Goal: Task Accomplishment & Management: Use online tool/utility

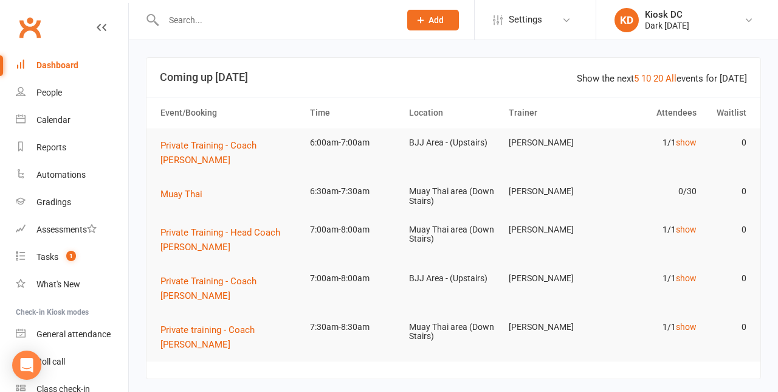
click at [427, 185] on td "Muay Thai area (Down Stairs)" at bounding box center [454, 196] width 100 height 38
click at [176, 189] on span "Muay Thai" at bounding box center [182, 194] width 42 height 11
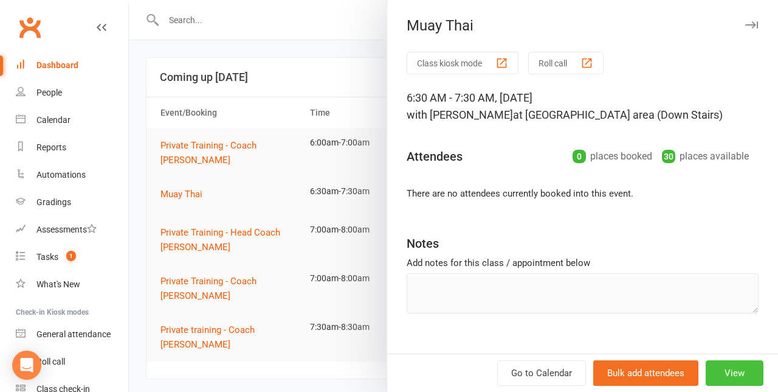
click at [736, 375] on button "View" at bounding box center [735, 373] width 58 height 26
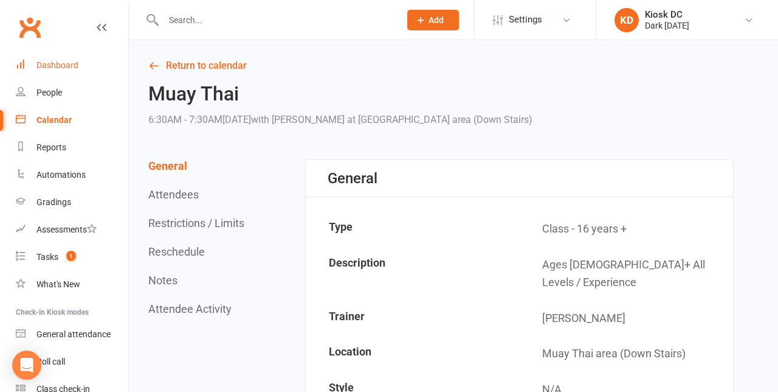
click at [78, 77] on link "Dashboard" at bounding box center [72, 65] width 113 height 27
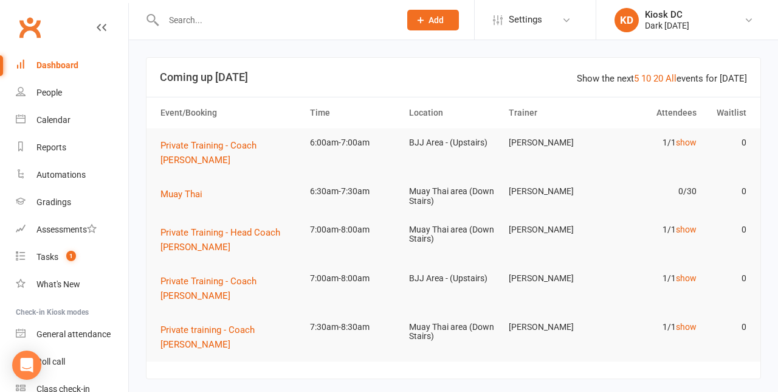
scroll to position [11, 0]
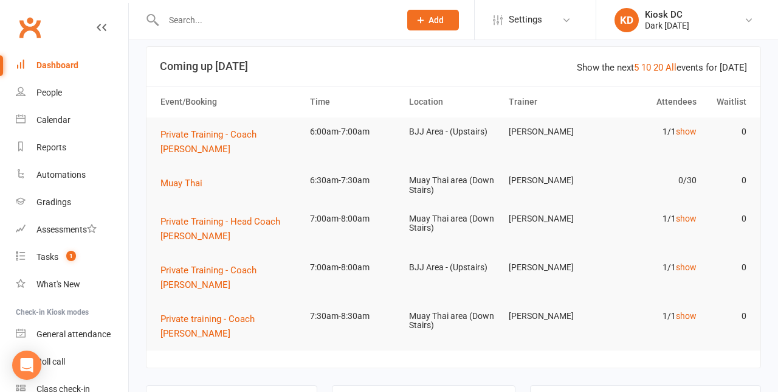
click at [268, 18] on input "text" at bounding box center [276, 20] width 232 height 17
type input "Eltayeb"
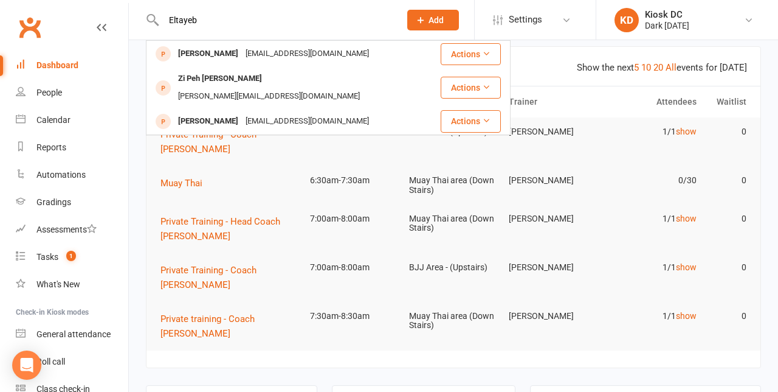
click at [474, 56] on button "Actions" at bounding box center [471, 54] width 60 height 22
click at [99, 27] on icon at bounding box center [102, 28] width 10 height 10
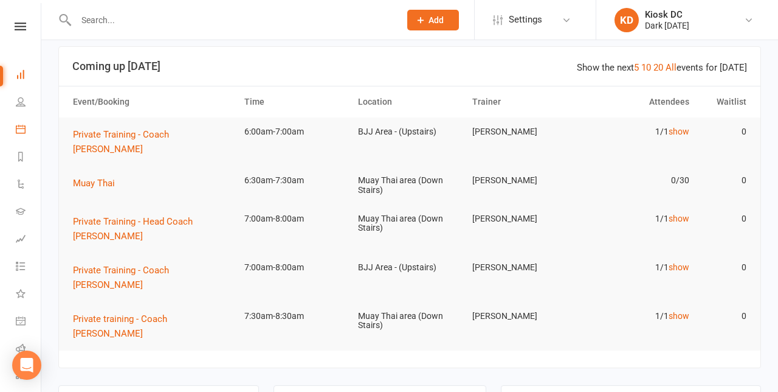
click at [24, 126] on icon at bounding box center [21, 129] width 10 height 10
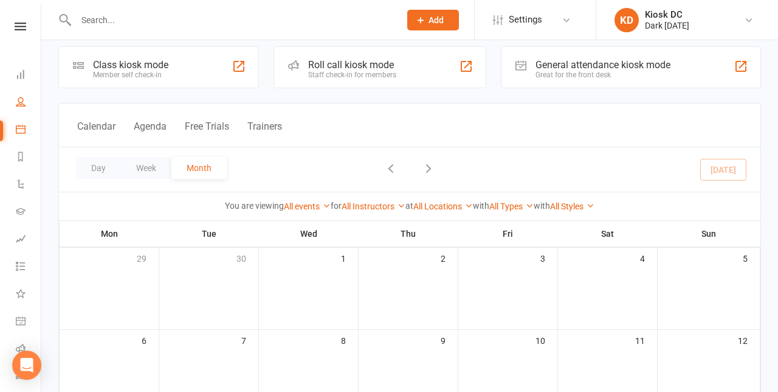
click at [24, 115] on link "People" at bounding box center [28, 102] width 25 height 27
click at [21, 103] on icon at bounding box center [21, 102] width 10 height 10
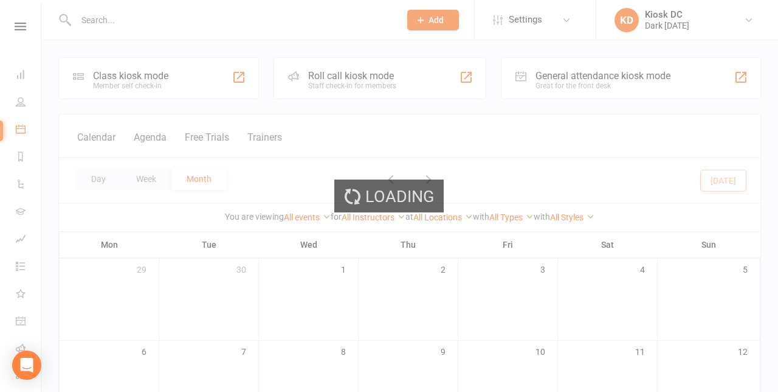
click at [18, 99] on div "Loading" at bounding box center [389, 196] width 778 height 392
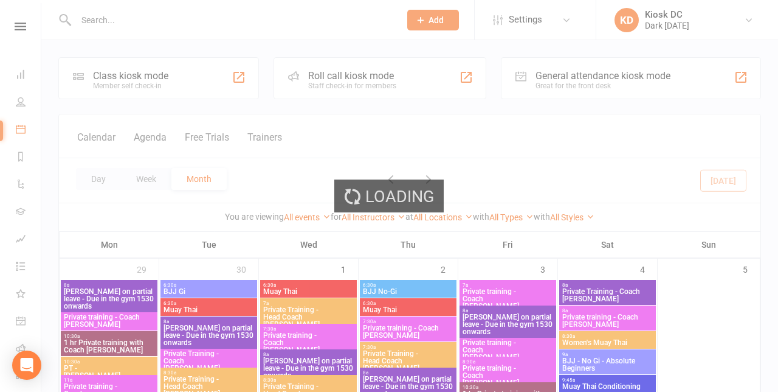
click at [18, 107] on div "Loading" at bounding box center [389, 196] width 778 height 392
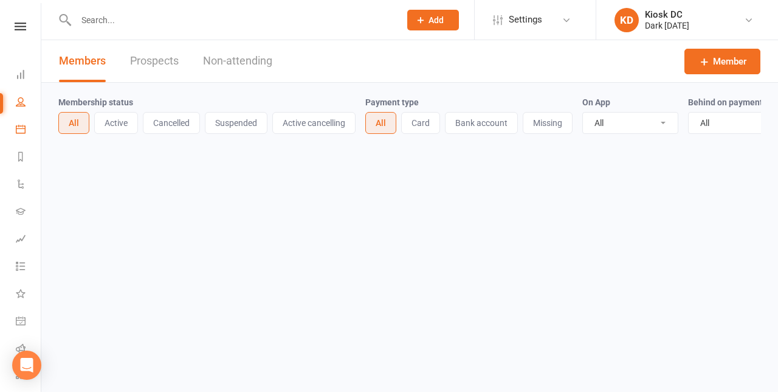
click at [21, 133] on ui-view "Prospect Member Non-attending contact Add Settings Event Templates Appointment …" at bounding box center [389, 89] width 778 height 173
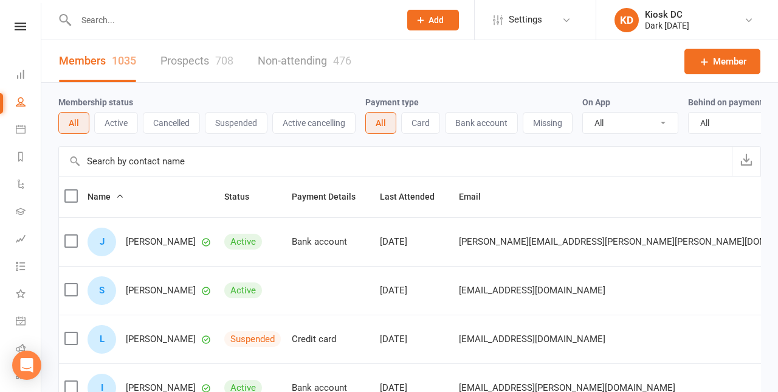
click at [325, 27] on input "text" at bounding box center [231, 20] width 319 height 17
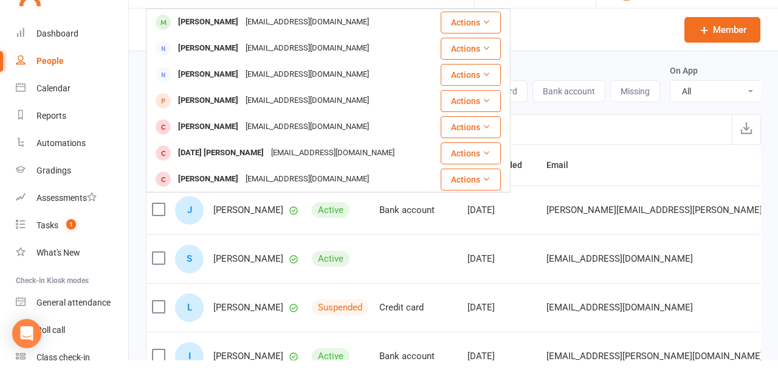
scroll to position [5, 0]
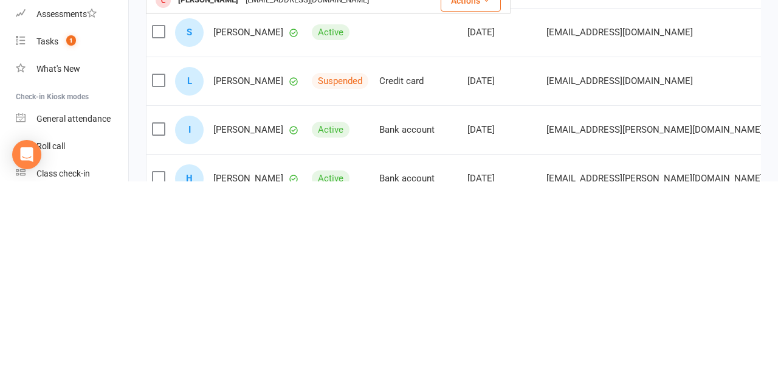
type input "Fair"
click at [80, 325] on div "General attendance" at bounding box center [73, 329] width 74 height 10
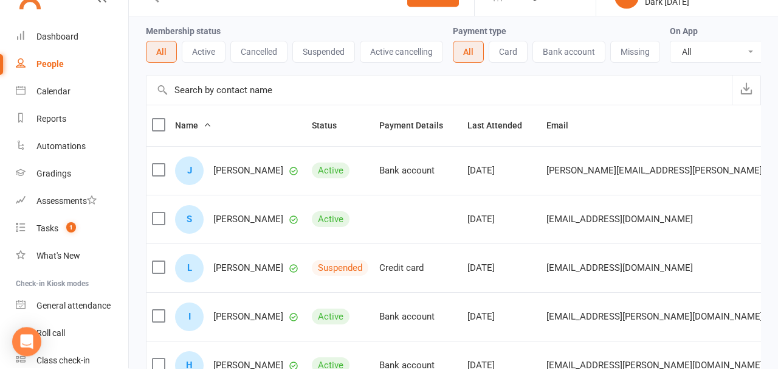
scroll to position [47, 0]
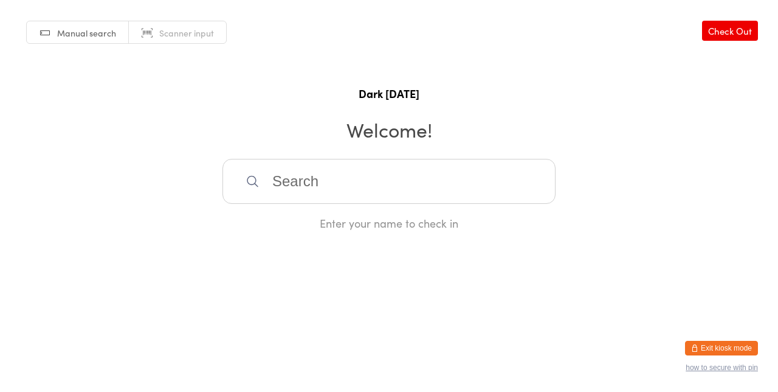
click at [729, 350] on button "Exit kiosk mode" at bounding box center [721, 348] width 73 height 15
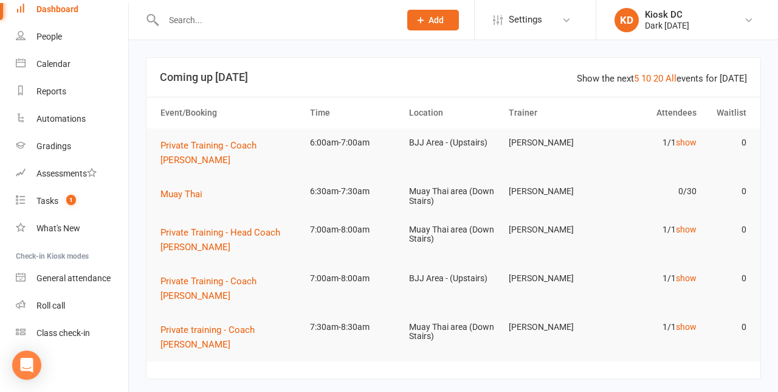
click at [81, 344] on link "Class check-in" at bounding box center [72, 332] width 113 height 27
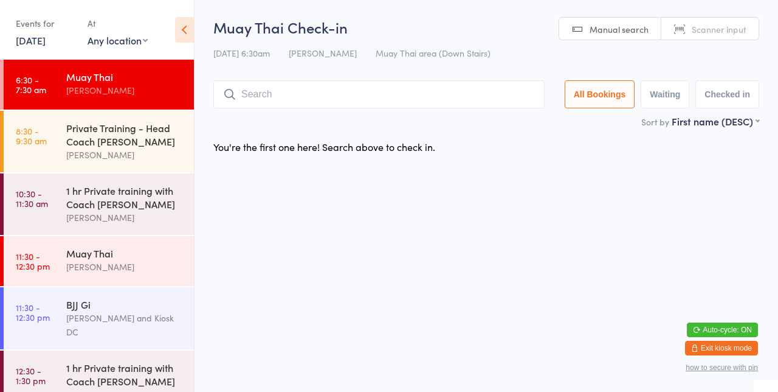
click at [356, 107] on input "search" at bounding box center [378, 94] width 331 height 28
type input "G"
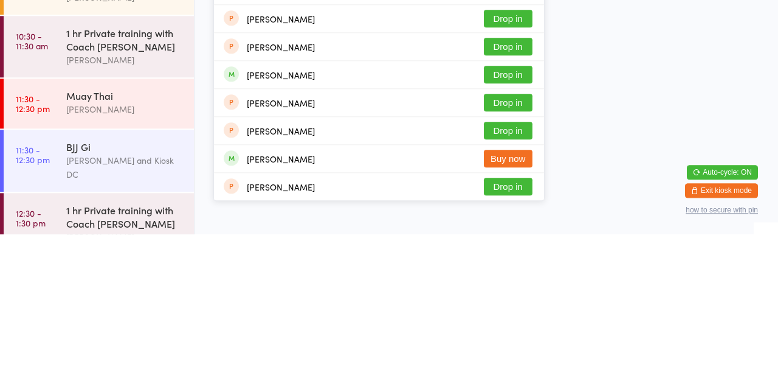
type input "Adam garland"
click at [526, 303] on div "Jessica Adams Buy now" at bounding box center [379, 315] width 330 height 27
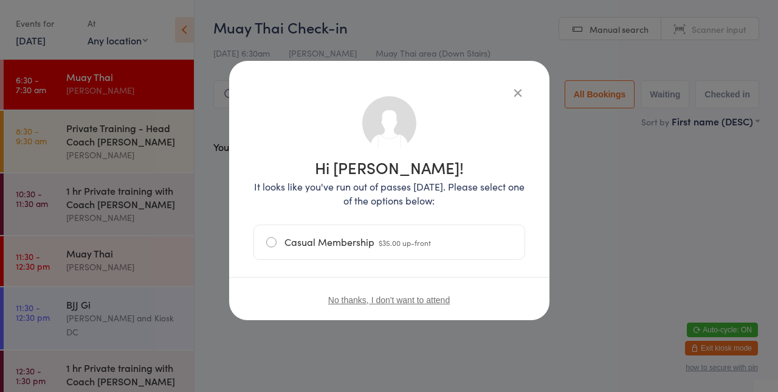
click at [432, 312] on div "No thanks, I don't want to attend" at bounding box center [389, 300] width 320 height 46
click at [406, 311] on div "No thanks, I don't want to attend" at bounding box center [389, 300] width 320 height 46
click at [381, 302] on button "No thanks, I don't want to attend" at bounding box center [389, 300] width 122 height 10
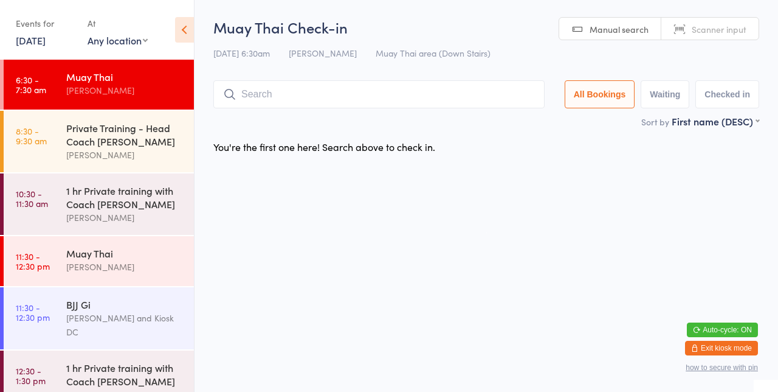
click at [355, 106] on input "search" at bounding box center [378, 94] width 331 height 28
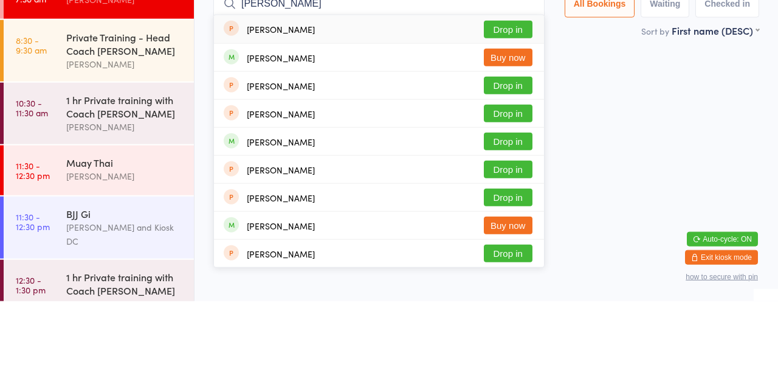
type input "Adam garland"
click at [521, 292] on button "Drop in" at bounding box center [508, 288] width 49 height 18
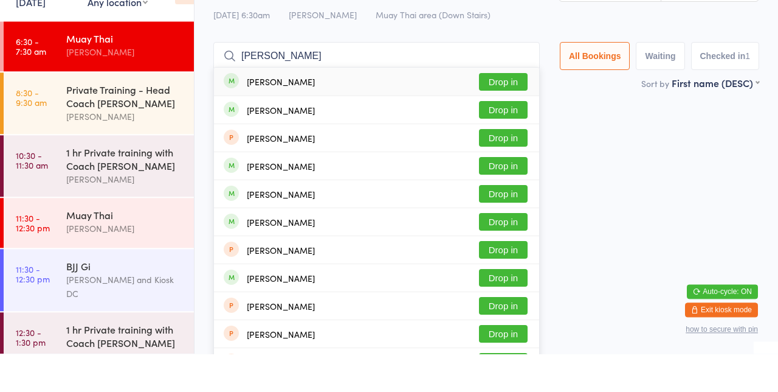
type input "Jacob w"
click at [517, 123] on button "Drop in" at bounding box center [503, 120] width 49 height 18
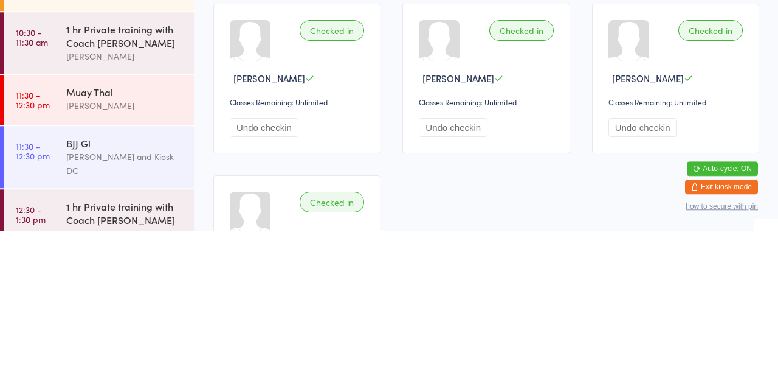
scroll to position [151, 0]
